Goal: Check status: Check status

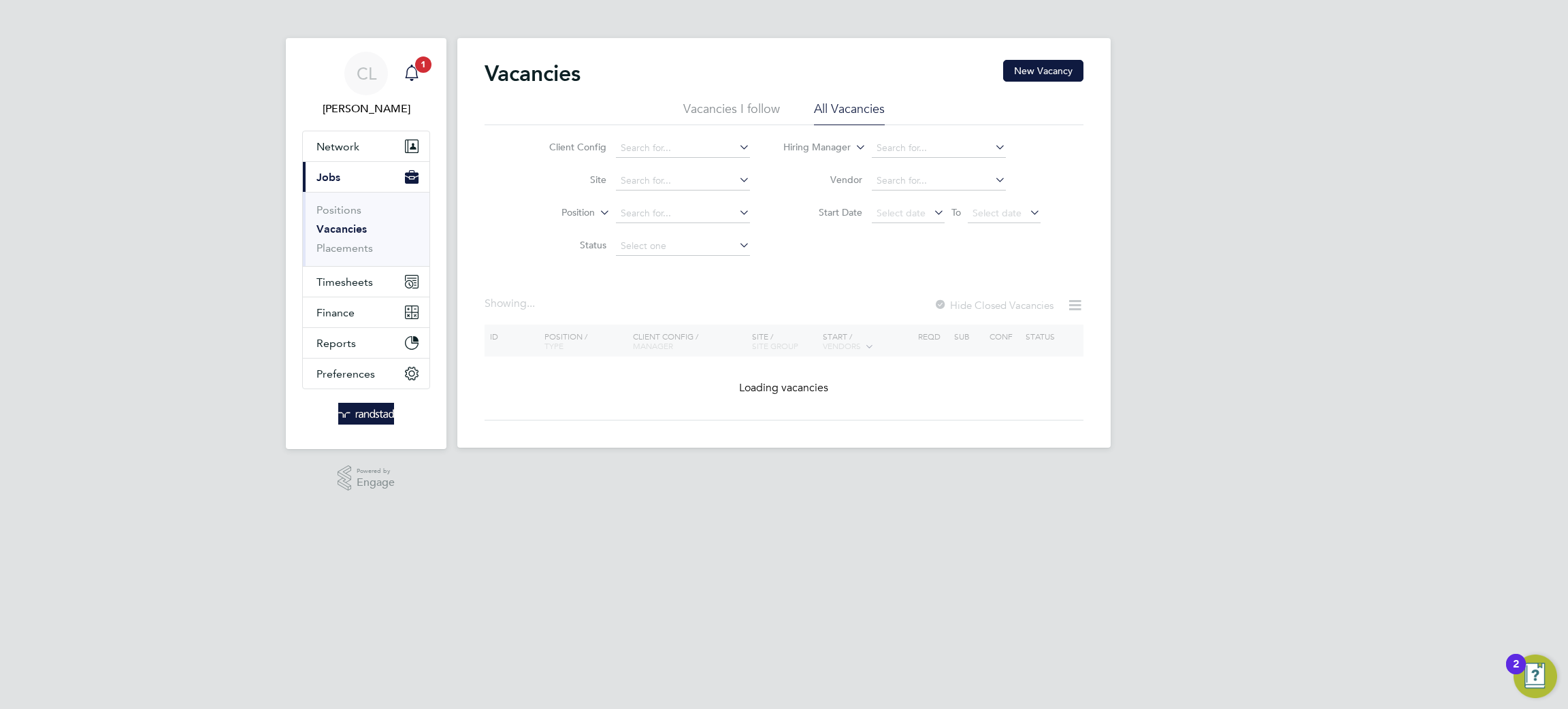
click at [415, 80] on icon "Main navigation" at bounding box center [412, 73] width 16 height 16
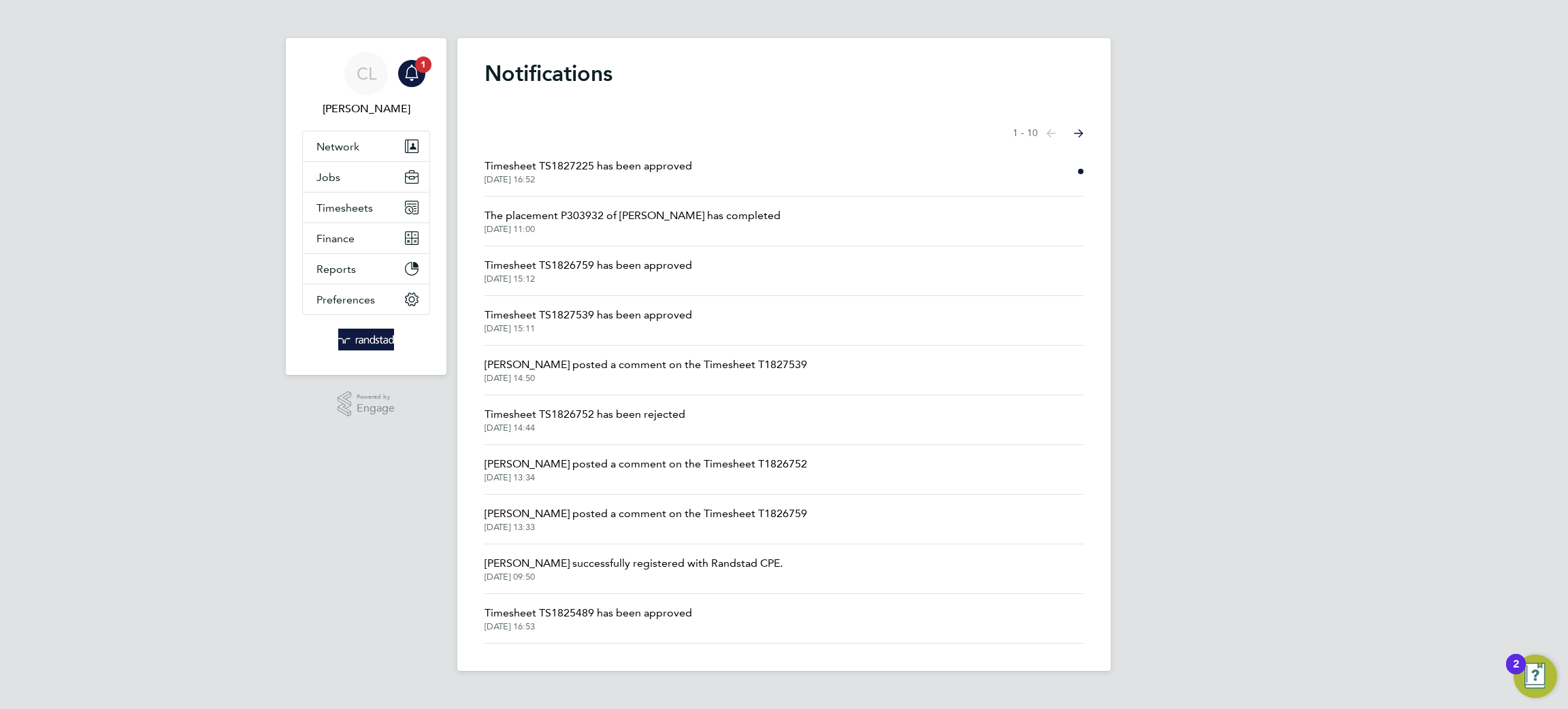
click at [600, 159] on span "Timesheet TS1827225 has been approved" at bounding box center [588, 166] width 207 height 16
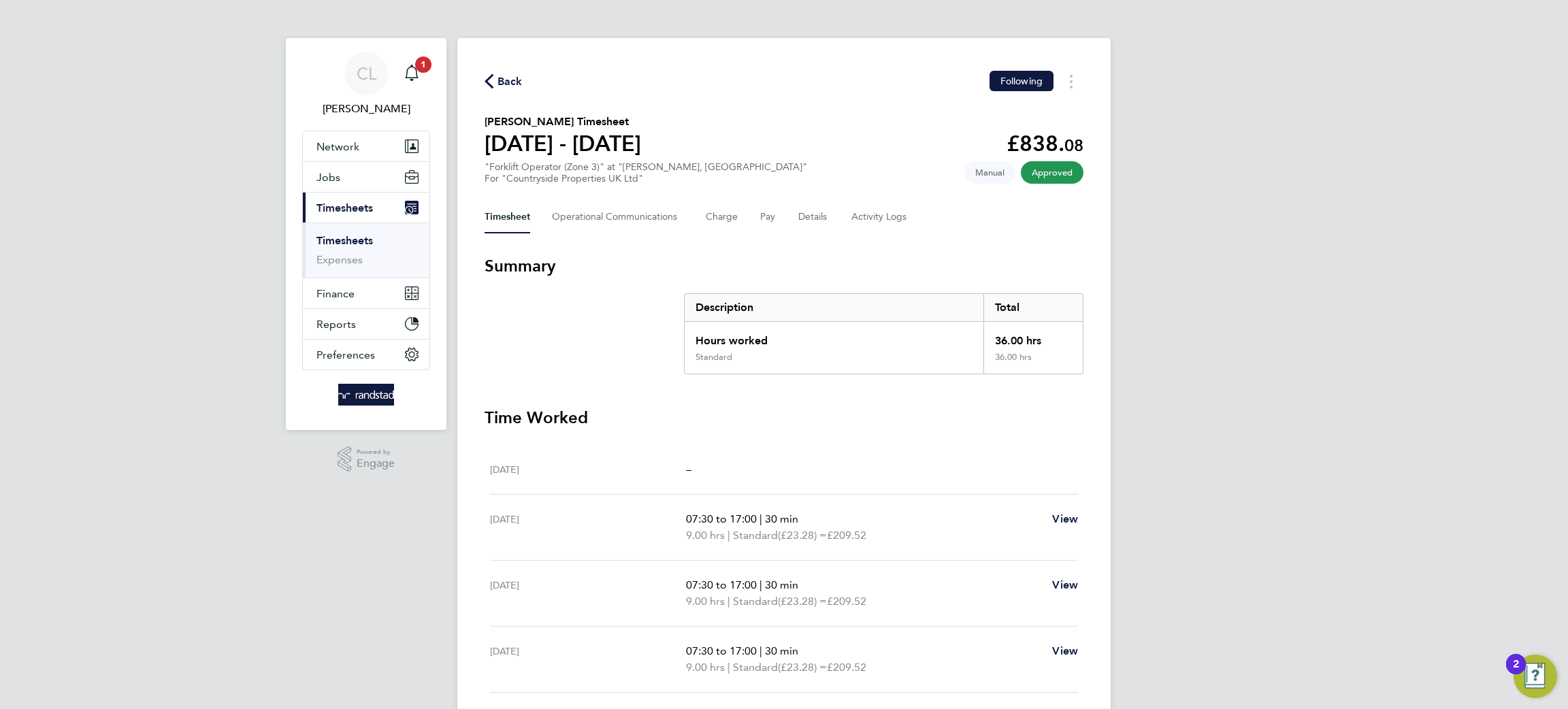
click at [600, 159] on section "[PERSON_NAME] Timesheet [DATE] - [DATE] £838. 08 "Forklift Operator (Zone 3)" a…" at bounding box center [784, 149] width 598 height 71
